Goal: Transaction & Acquisition: Purchase product/service

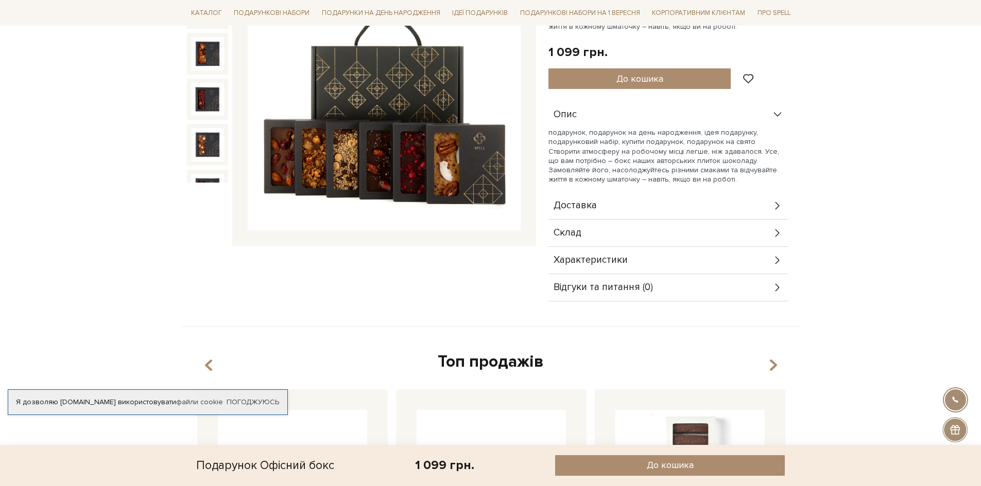
scroll to position [103, 0]
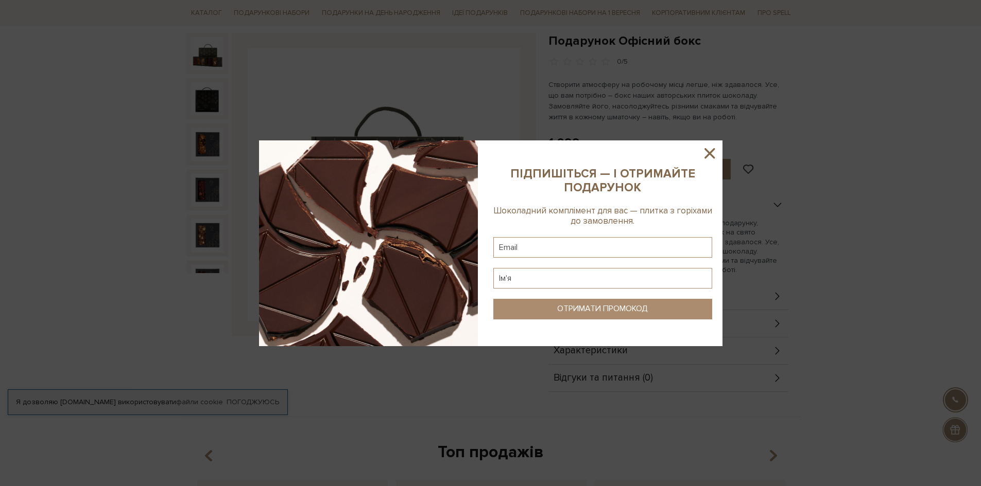
click at [706, 153] on icon at bounding box center [710, 154] width 18 height 18
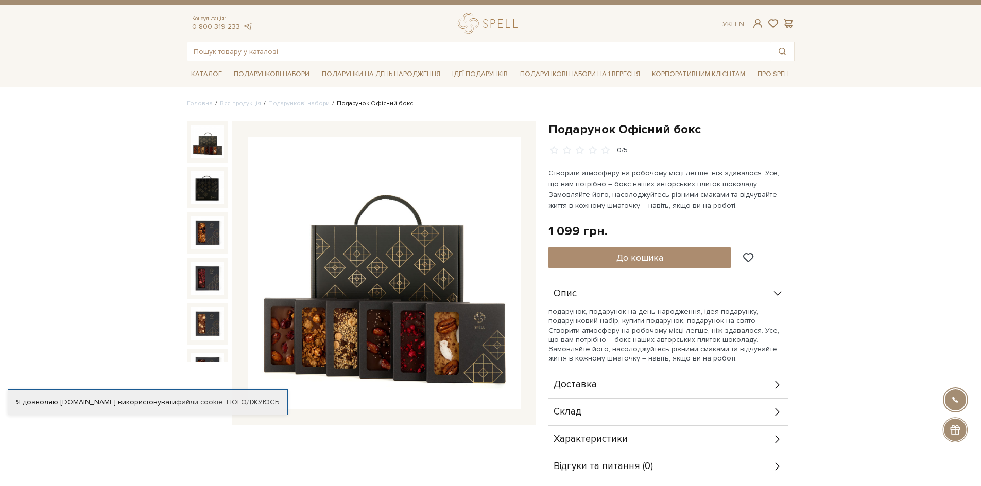
scroll to position [0, 0]
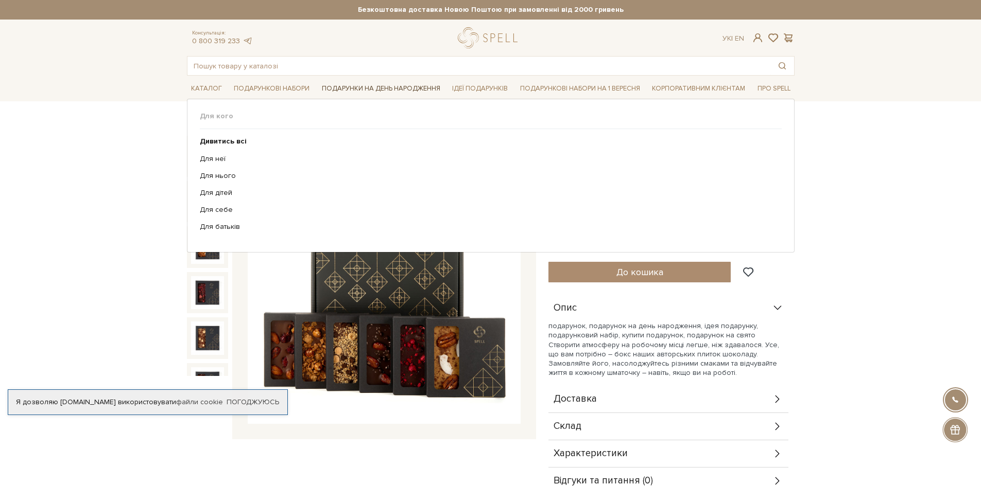
click at [414, 85] on link "Подарунки на День народження" at bounding box center [381, 89] width 127 height 16
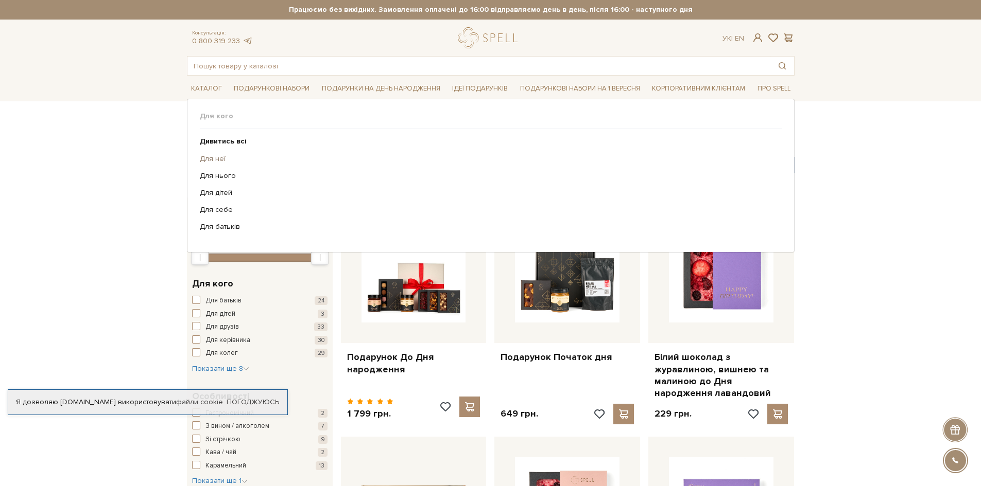
click at [218, 158] on link "Для неї" at bounding box center [487, 158] width 574 height 9
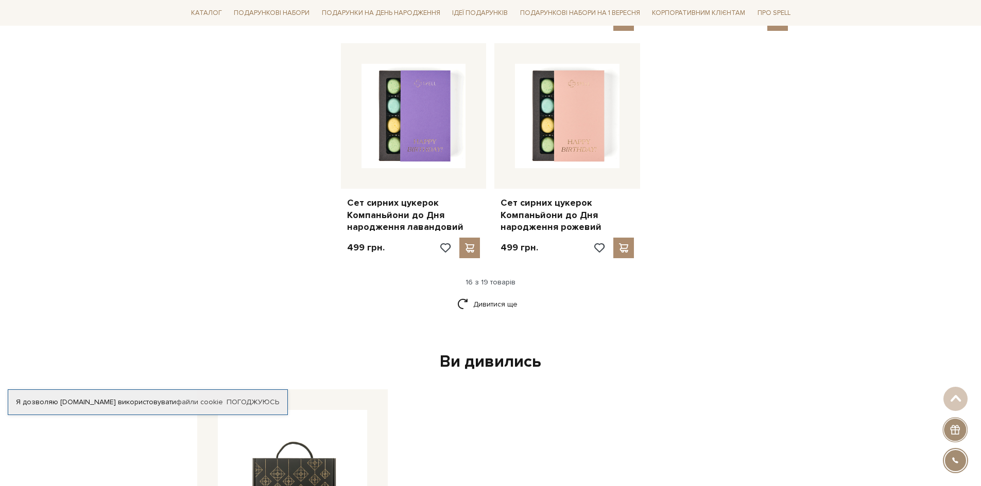
scroll to position [1030, 0]
